Goal: Transaction & Acquisition: Book appointment/travel/reservation

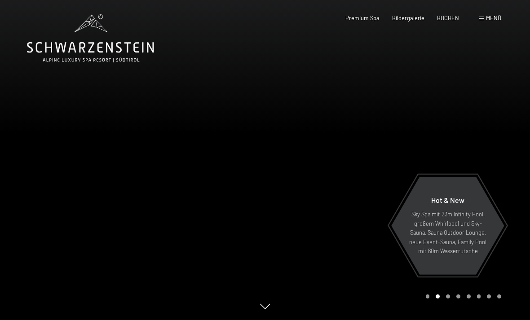
click at [450, 14] on div "Buchen Anfragen Premium Spa Bildergalerie BUCHEN Menü DE IT EN Gutschein Bilder…" at bounding box center [410, 18] width 181 height 8
click at [456, 16] on span "BUCHEN" at bounding box center [448, 17] width 22 height 7
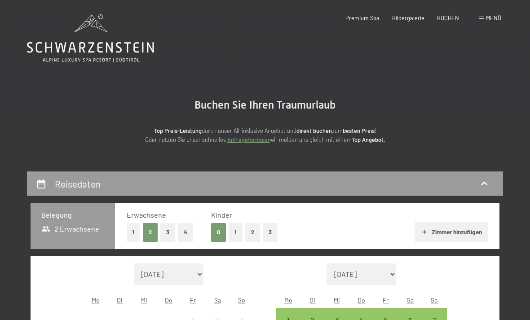
click at [250, 230] on button "2" at bounding box center [252, 232] width 15 height 18
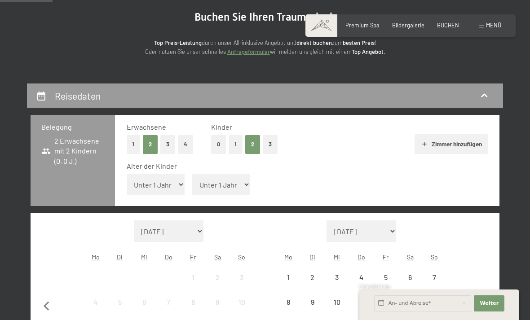
scroll to position [90, 0]
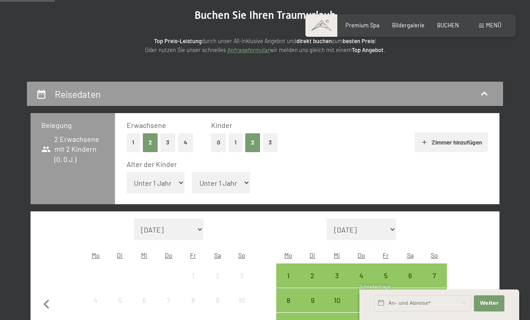
click at [162, 180] on select "Unter 1 Jahr 1 Jahr 2 Jahre 3 Jahre 4 Jahre 5 Jahre 6 Jahre 7 Jahre 8 Jahre 9 J…" at bounding box center [156, 183] width 58 height 22
select select "10"
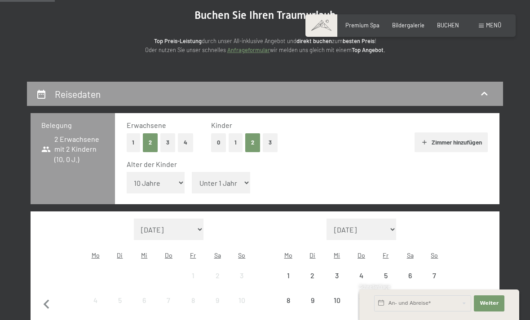
click at [225, 177] on select "Unter 1 Jahr 1 Jahr 2 Jahre 3 Jahre 4 Jahre 5 Jahre 6 Jahre 7 Jahre 8 Jahre 9 J…" at bounding box center [221, 183] width 58 height 22
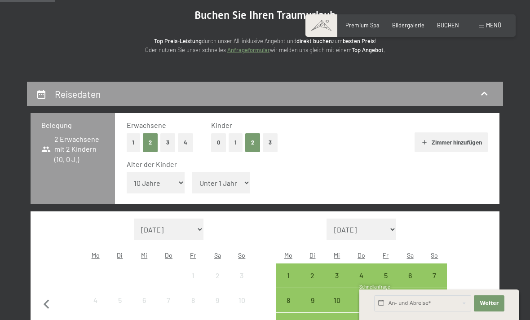
click at [230, 176] on select "Unter 1 Jahr 1 Jahr 2 Jahre 3 Jahre 4 Jahre 5 Jahre 6 Jahre 7 Jahre 8 Jahre 9 J…" at bounding box center [221, 183] width 58 height 22
select select "7"
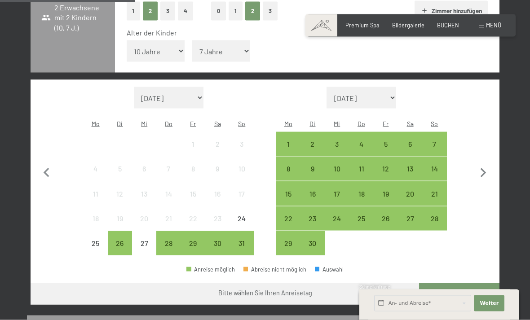
scroll to position [222, 0]
click at [121, 239] on div "26" at bounding box center [120, 250] width 22 height 22
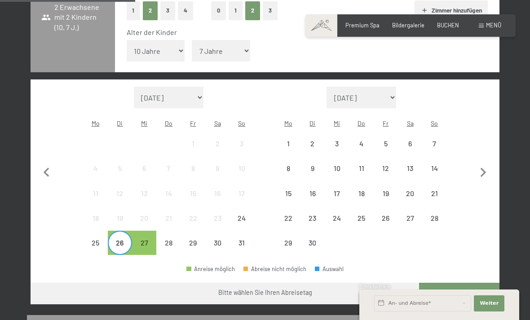
click at [237, 239] on div "31" at bounding box center [241, 250] width 22 height 22
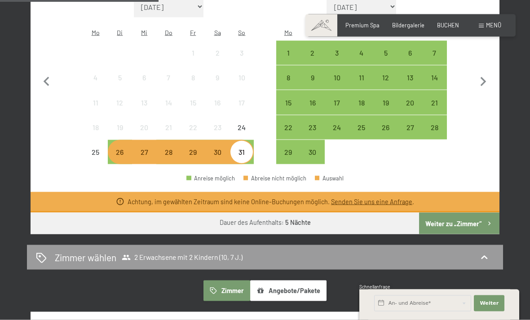
scroll to position [321, 0]
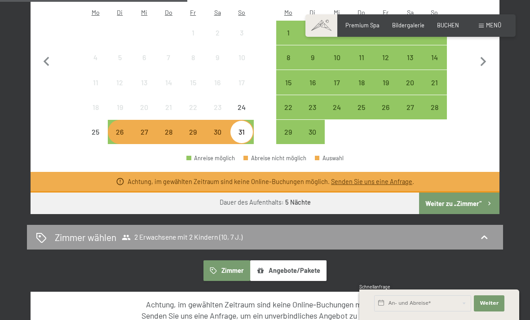
click at [443, 193] on button "Weiter zu „Zimmer“" at bounding box center [459, 204] width 80 height 22
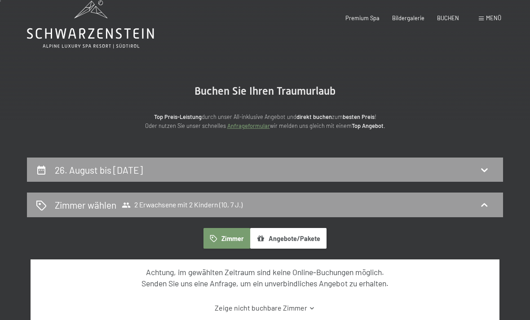
scroll to position [0, 0]
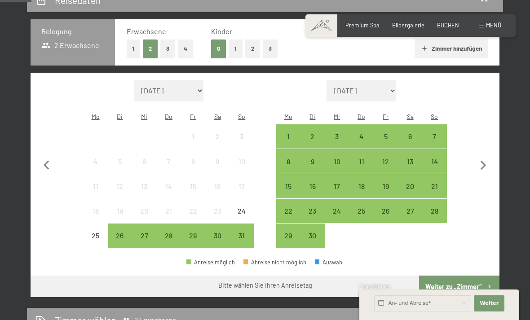
scroll to position [179, 0]
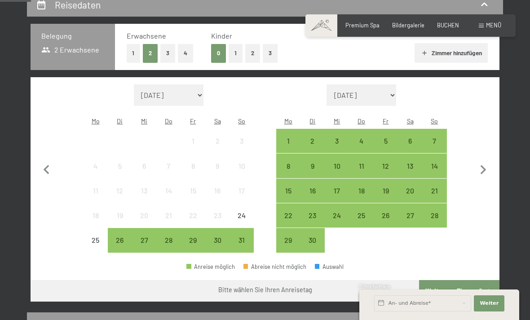
click at [257, 59] on button "2" at bounding box center [252, 53] width 15 height 18
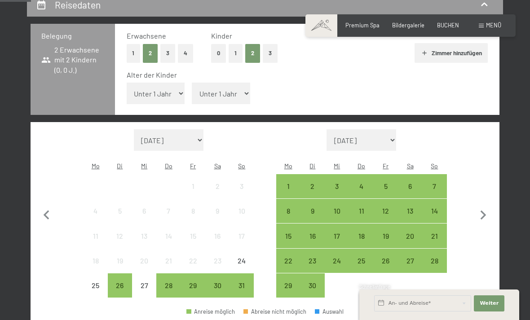
click at [160, 91] on select "Unter 1 Jahr 1 Jahr 2 Jahre 3 Jahre 4 Jahre 5 Jahre 6 Jahre 7 Jahre 8 Jahre 9 J…" at bounding box center [156, 94] width 58 height 22
select select "10"
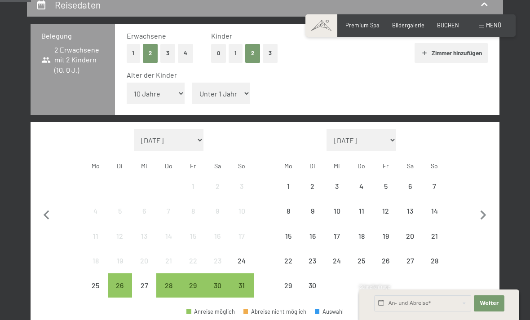
click at [217, 94] on select "Unter 1 Jahr 1 Jahr 2 Jahre 3 Jahre 4 Jahre 5 Jahre 6 Jahre 7 Jahre 8 Jahre 9 J…" at bounding box center [221, 94] width 58 height 22
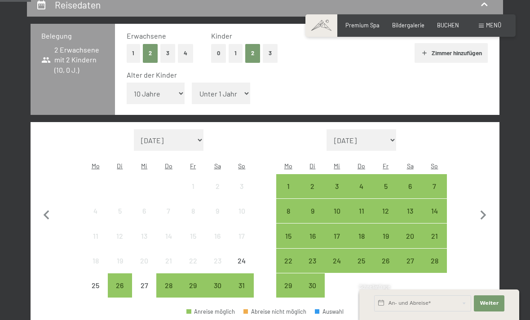
select select "7"
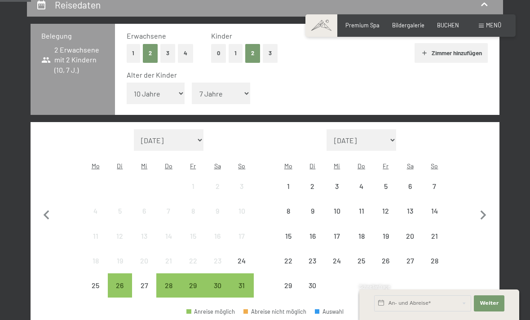
click at [146, 88] on select "Unter 1 Jahr 1 Jahr 2 Jahre 3 Jahre 4 Jahre 5 Jahre 6 Jahre 7 Jahre 8 Jahre 9 J…" at bounding box center [156, 94] width 58 height 22
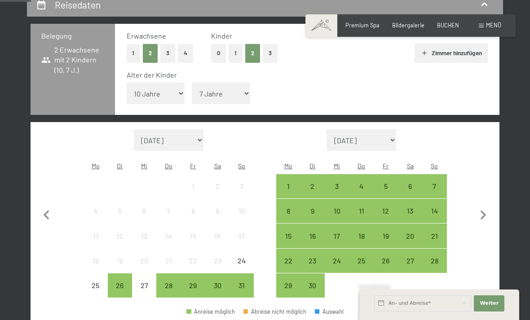
click at [124, 282] on div "26" at bounding box center [120, 293] width 22 height 22
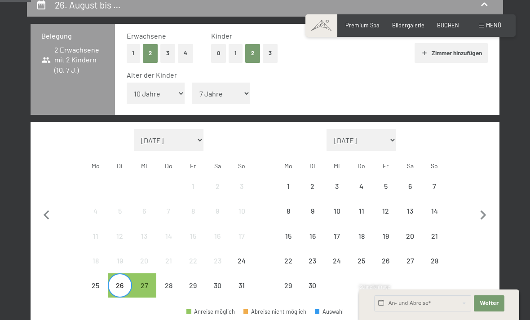
click at [249, 282] on div "31" at bounding box center [241, 293] width 22 height 22
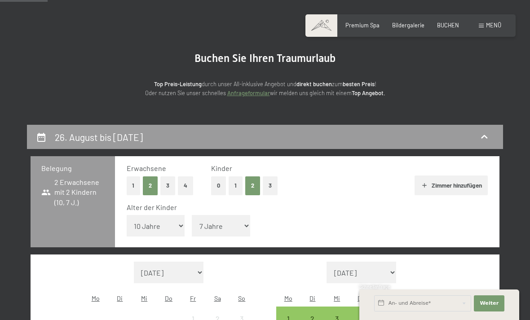
scroll to position [0, 0]
